Goal: Transaction & Acquisition: Obtain resource

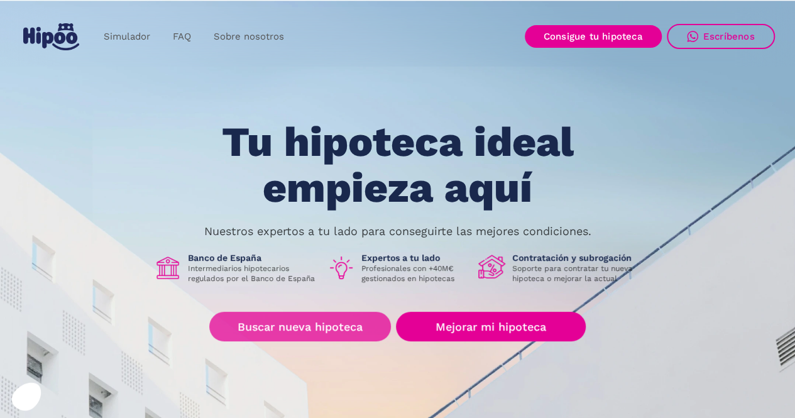
click at [327, 325] on link "Buscar nueva hipoteca" at bounding box center [300, 327] width 182 height 30
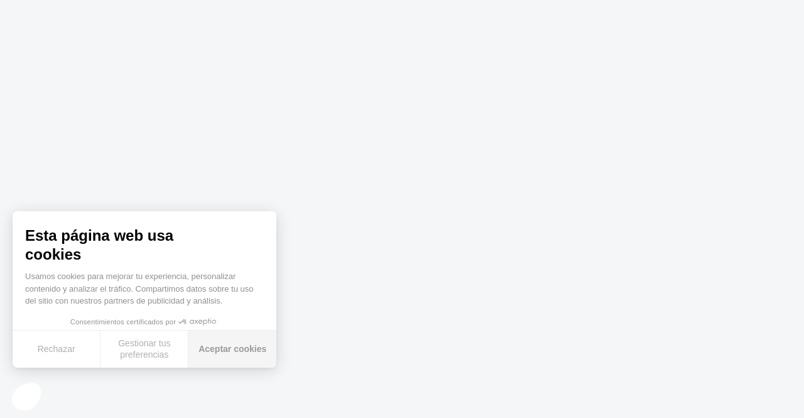
click at [240, 347] on button "Aceptar cookies" at bounding box center [232, 348] width 88 height 37
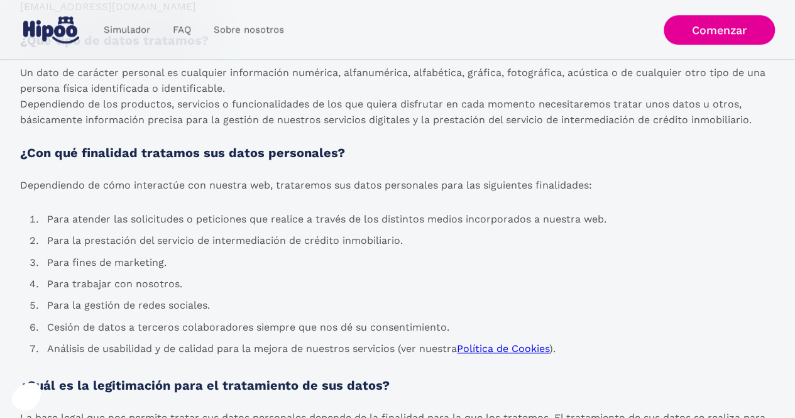
scroll to position [565, 0]
